Goal: Obtain resource: Download file/media

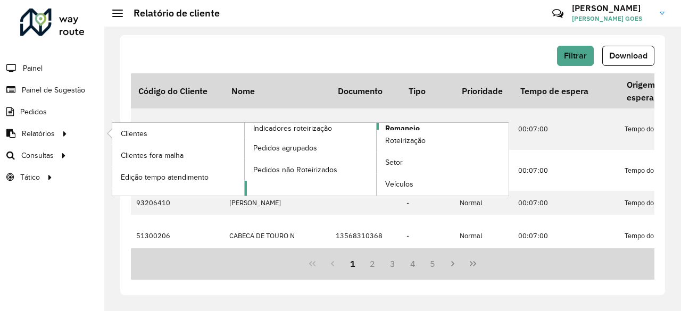
click at [382, 128] on link "Romaneio" at bounding box center [377, 159] width 264 height 73
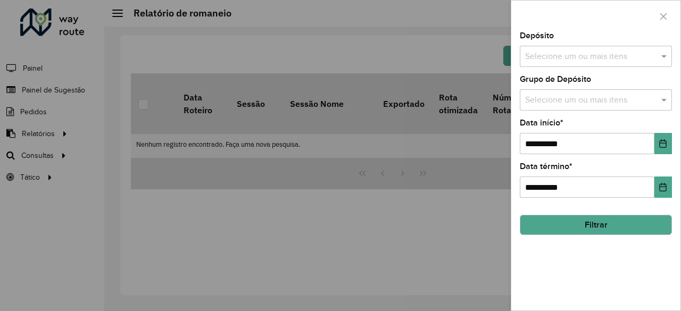
click at [593, 47] on div "Selecione um ou mais itens" at bounding box center [596, 56] width 152 height 21
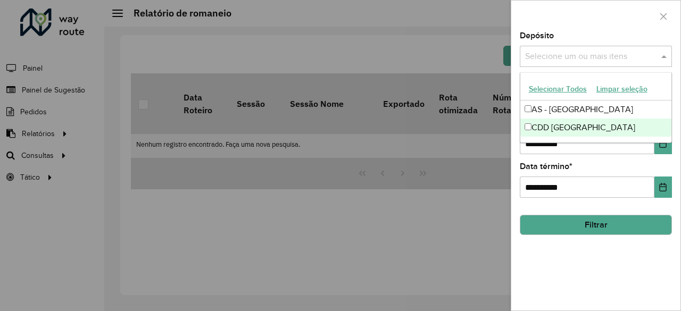
click at [566, 128] on div "CDD [GEOGRAPHIC_DATA]" at bounding box center [596, 128] width 152 height 18
click at [622, 284] on div "**********" at bounding box center [595, 171] width 169 height 279
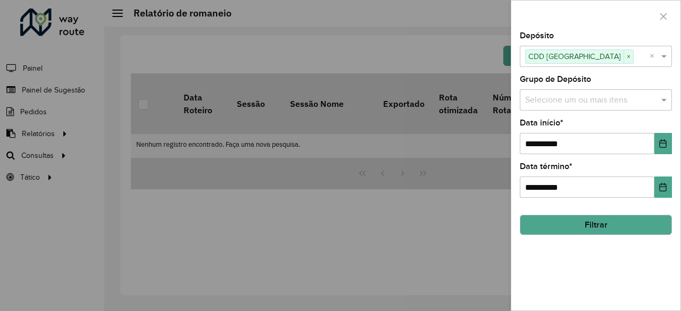
click at [610, 98] on input "text" at bounding box center [590, 100] width 136 height 13
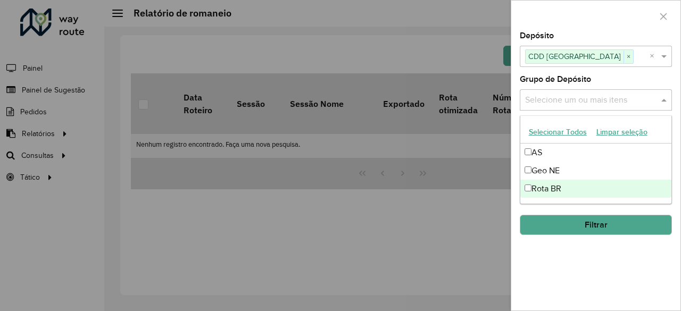
click at [544, 187] on div "Rota BR" at bounding box center [596, 189] width 152 height 18
click at [585, 263] on div "**********" at bounding box center [595, 171] width 169 height 279
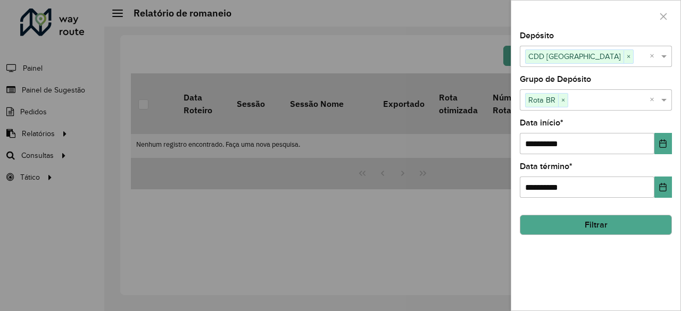
click at [589, 220] on button "Filtrar" at bounding box center [596, 225] width 152 height 20
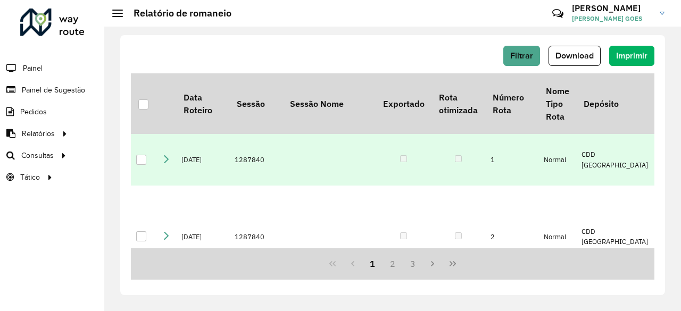
click at [340, 145] on td at bounding box center [328, 160] width 93 height 52
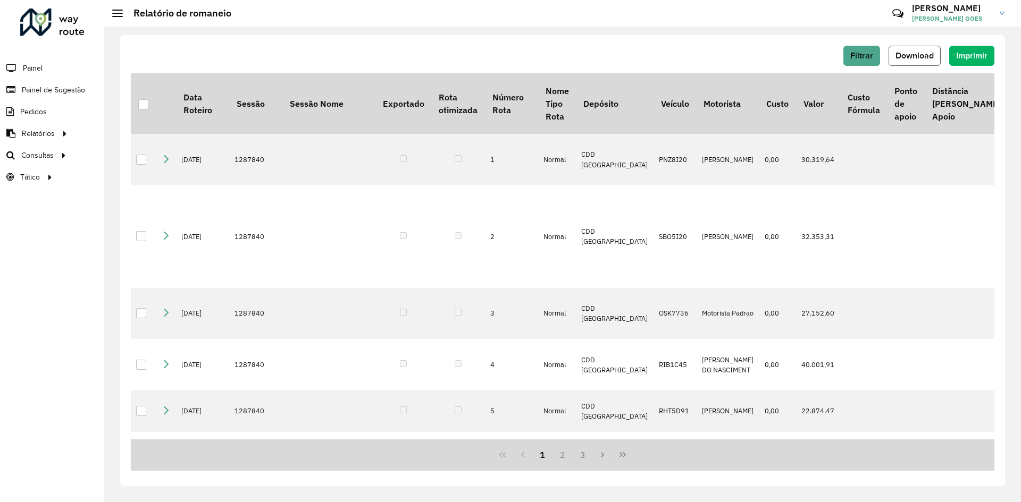
click at [680, 65] on button "Download" at bounding box center [915, 56] width 52 height 20
click at [63, 71] on li "Painel" at bounding box center [52, 68] width 104 height 22
click at [43, 68] on li "Painel" at bounding box center [52, 68] width 104 height 22
click at [35, 69] on span "Painel" at bounding box center [34, 68] width 22 height 11
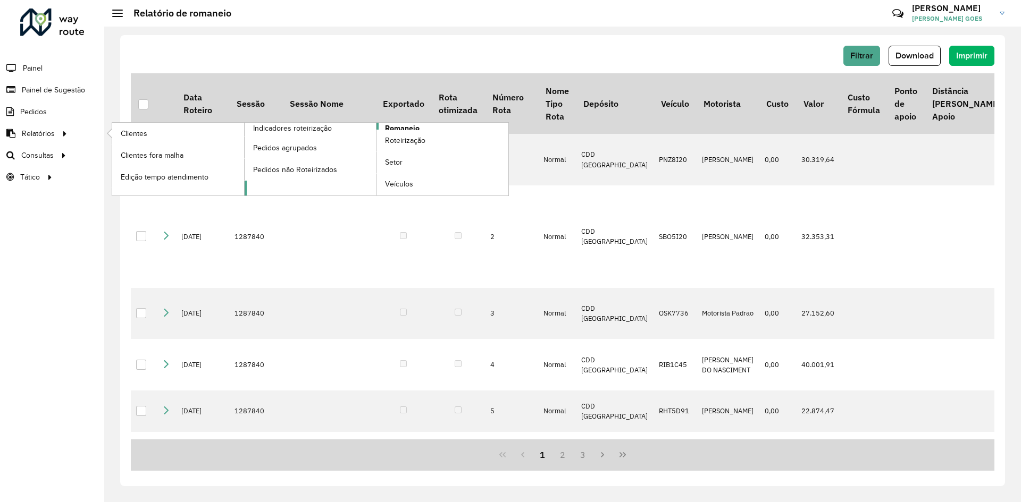
click at [393, 124] on span "Romaneio" at bounding box center [402, 128] width 35 height 11
click at [411, 127] on span "Romaneio" at bounding box center [402, 128] width 35 height 11
click at [409, 123] on span "Romaneio" at bounding box center [402, 128] width 35 height 11
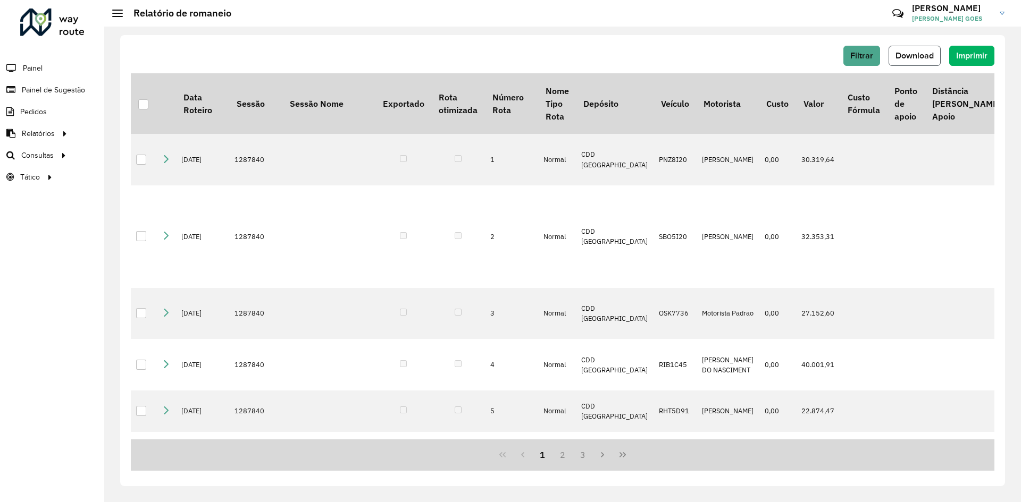
click at [680, 55] on span "Download" at bounding box center [914, 55] width 38 height 9
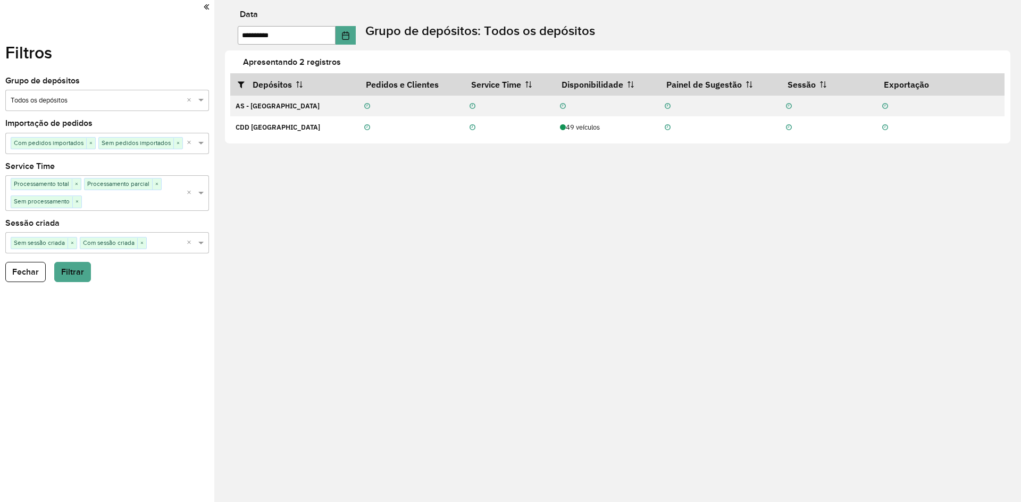
click at [203, 9] on div at bounding box center [107, 7] width 204 height 14
click at [23, 273] on button "Fechar" at bounding box center [25, 272] width 40 height 20
